Goal: Information Seeking & Learning: Learn about a topic

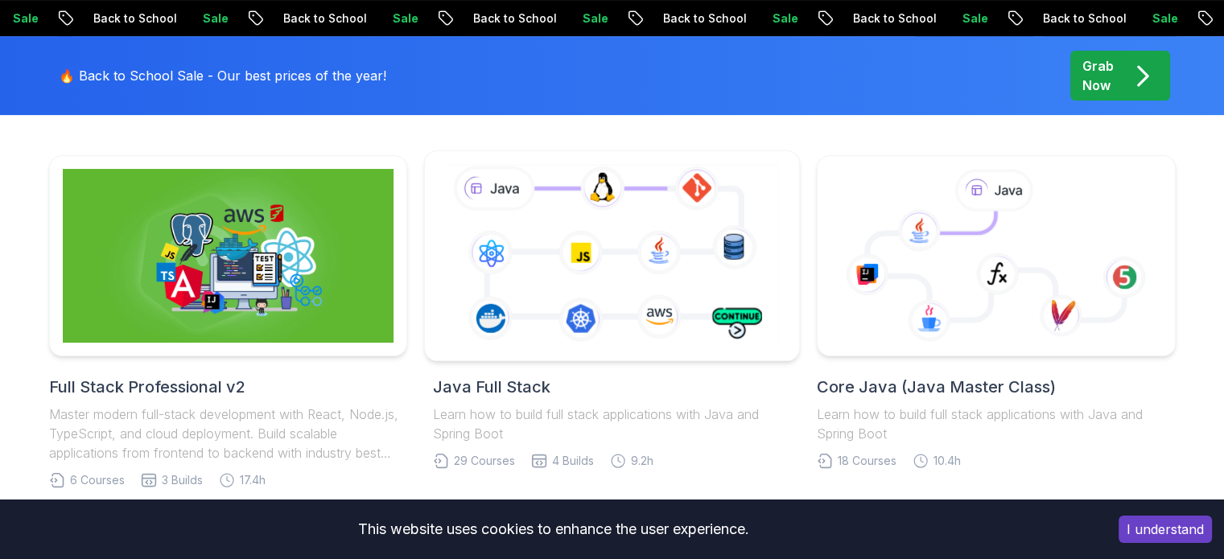
click at [583, 224] on icon at bounding box center [612, 255] width 341 height 189
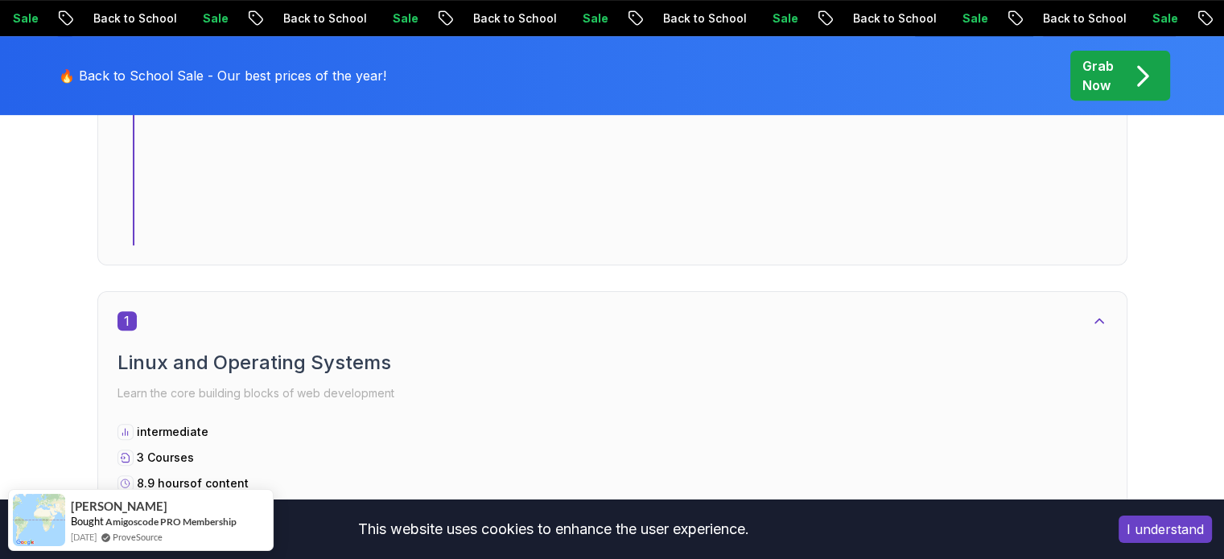
scroll to position [696, 0]
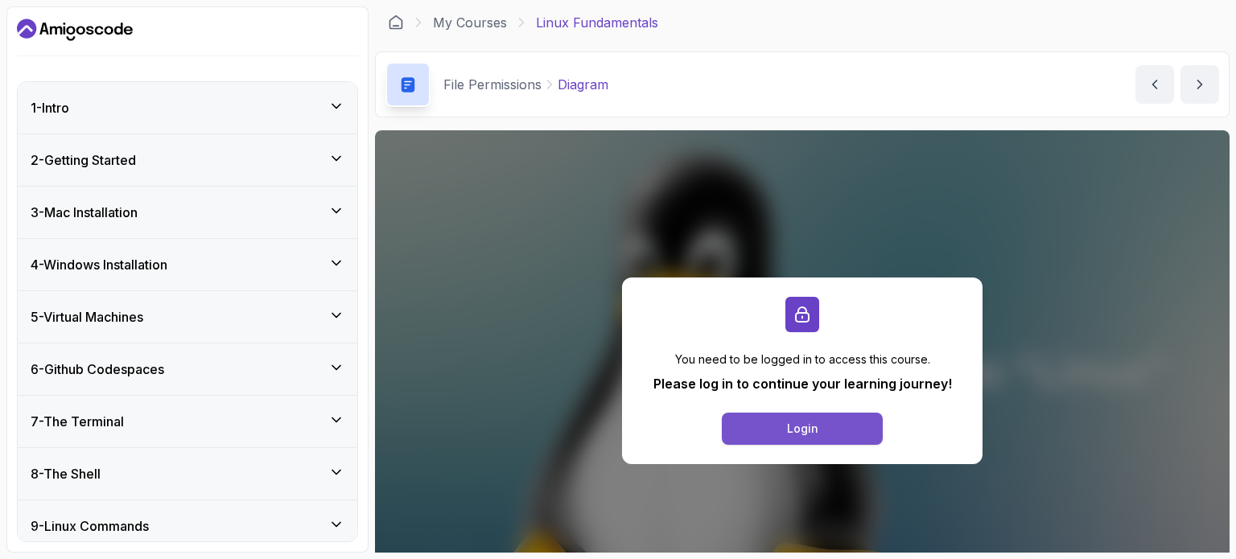
click at [837, 431] on button "Login" at bounding box center [802, 429] width 161 height 32
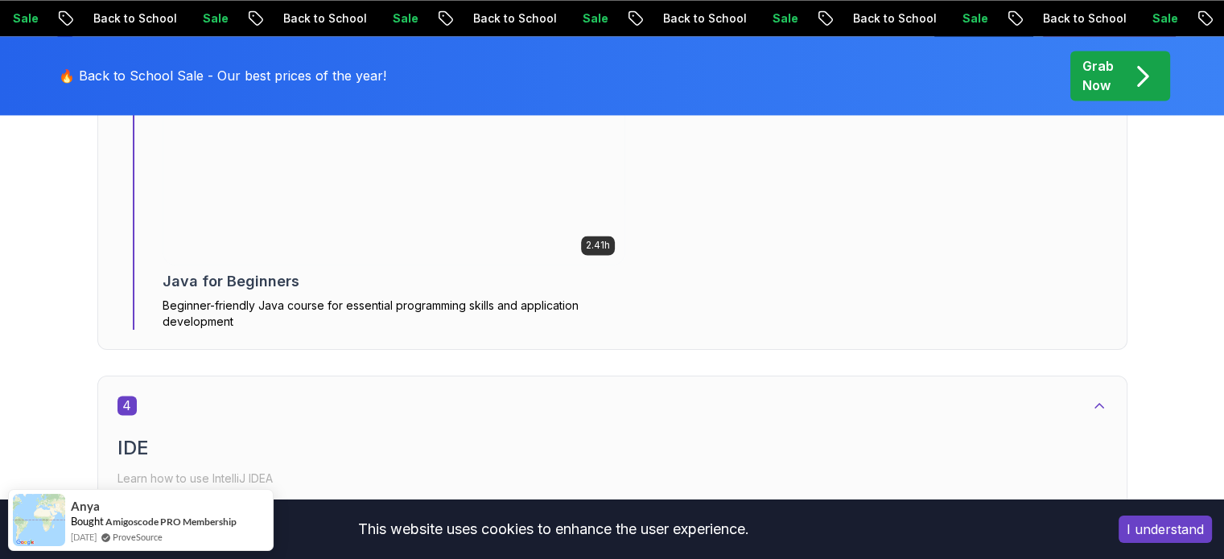
scroll to position [2648, 0]
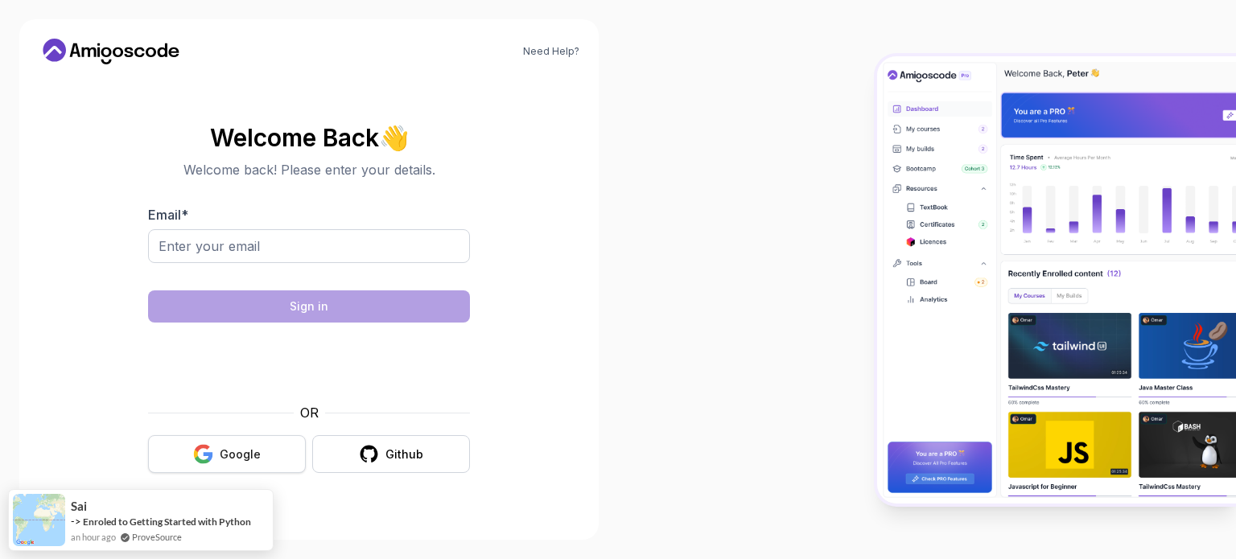
click at [235, 452] on div "Google" at bounding box center [240, 455] width 41 height 16
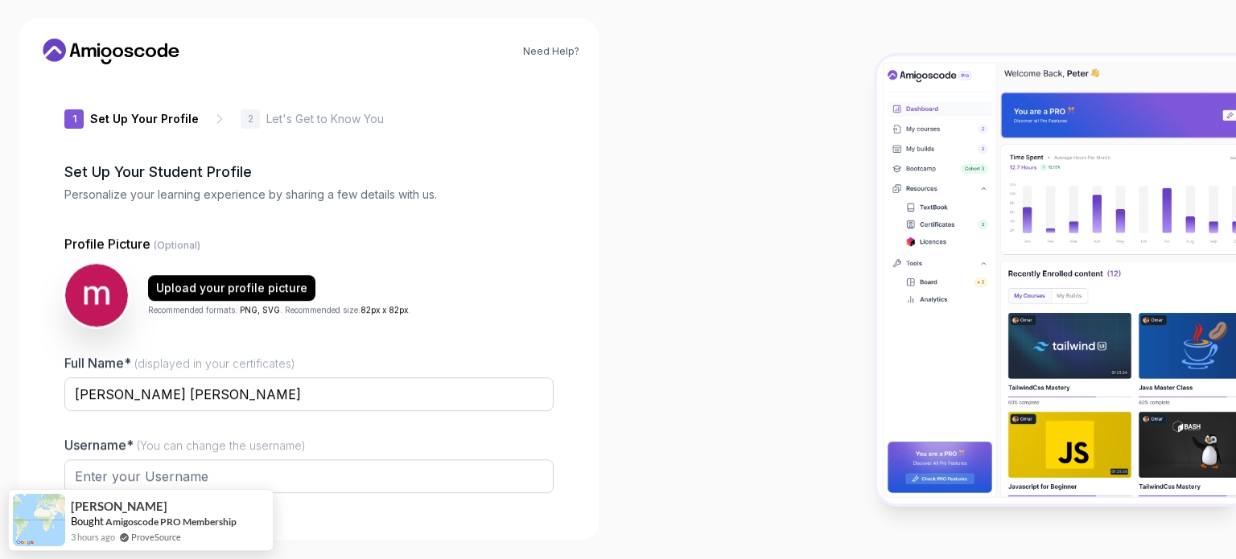
type input "sharpbeetle00d0d"
